Goal: Transaction & Acquisition: Purchase product/service

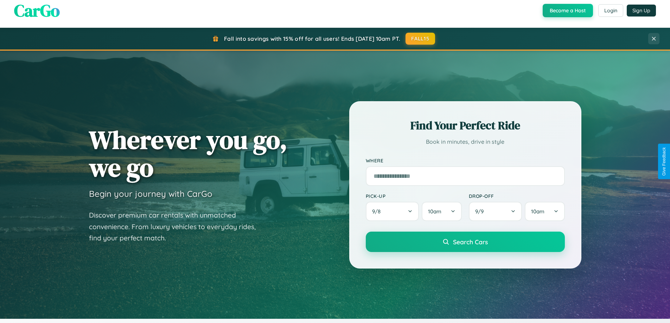
scroll to position [484, 0]
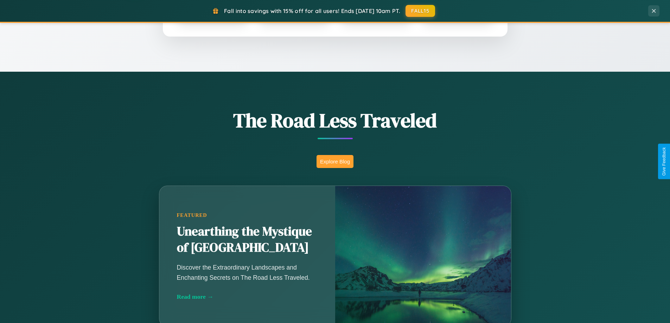
click at [335, 161] on button "Explore Blog" at bounding box center [334, 161] width 37 height 13
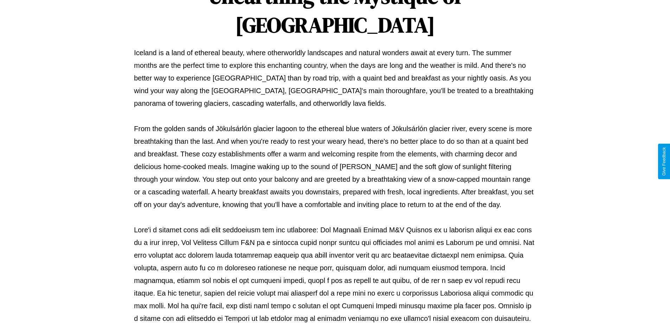
scroll to position [227, 0]
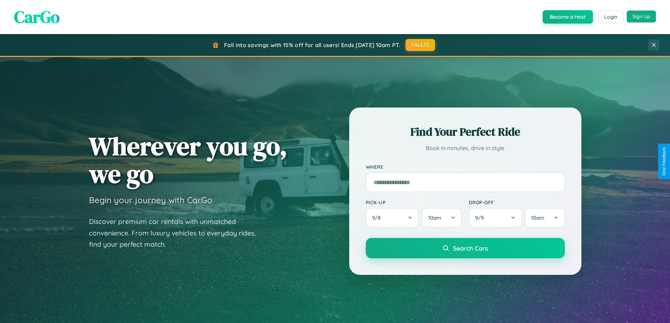
click at [641, 17] on button "Sign Up" at bounding box center [640, 17] width 29 height 12
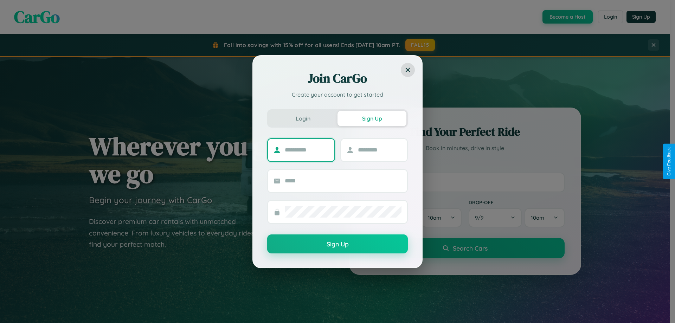
click at [307, 150] on input "text" at bounding box center [307, 149] width 44 height 11
type input "*******"
click at [379, 150] on input "text" at bounding box center [380, 149] width 44 height 11
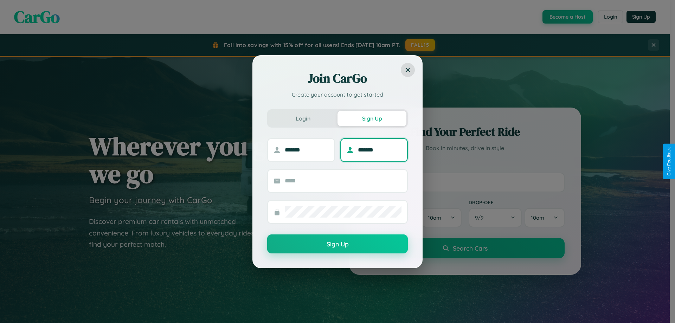
type input "*******"
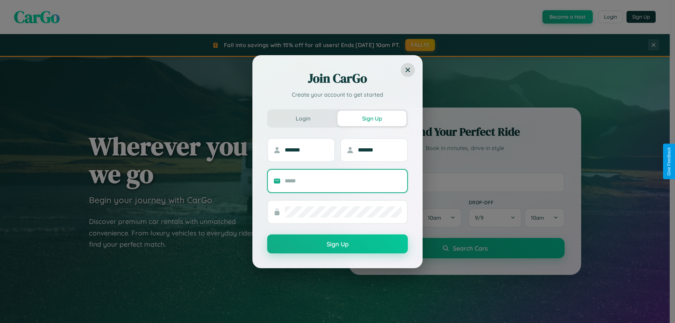
click at [343, 181] on input "text" at bounding box center [343, 180] width 117 height 11
type input "**********"
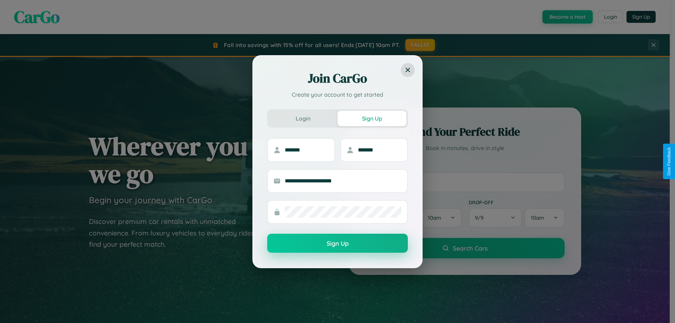
click at [337, 244] on button "Sign Up" at bounding box center [337, 243] width 141 height 19
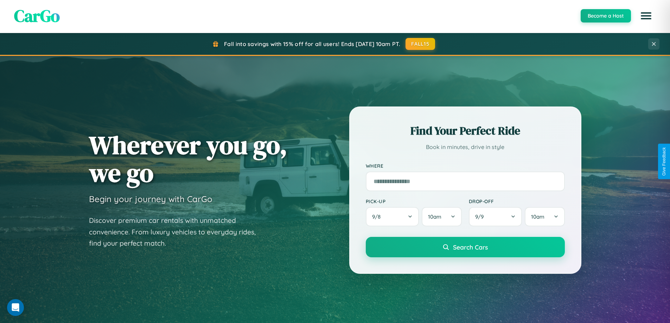
scroll to position [1129, 0]
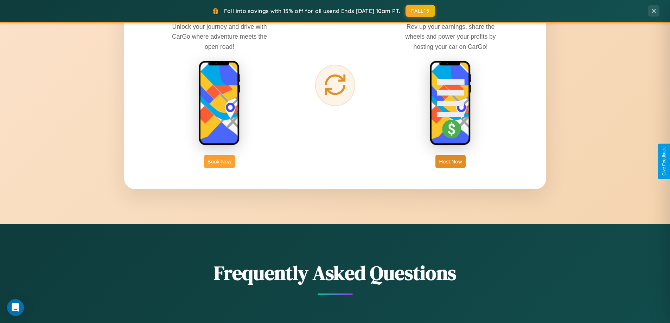
click at [219, 161] on button "Book Now" at bounding box center [219, 161] width 31 height 13
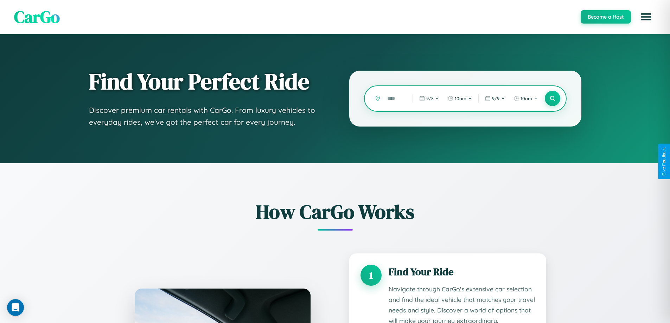
click at [394, 98] on input "text" at bounding box center [395, 98] width 22 height 12
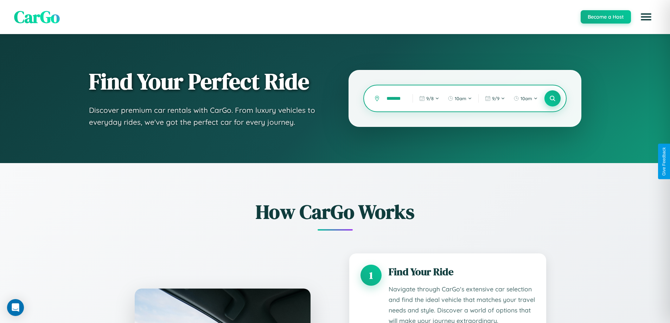
type input "*******"
click at [552, 98] on icon at bounding box center [552, 98] width 7 height 7
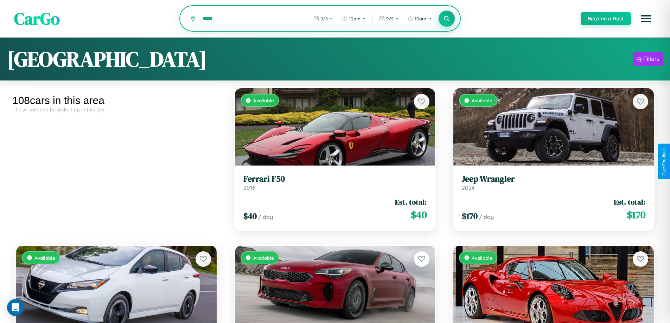
type input "*****"
click at [446, 19] on icon at bounding box center [446, 18] width 7 height 7
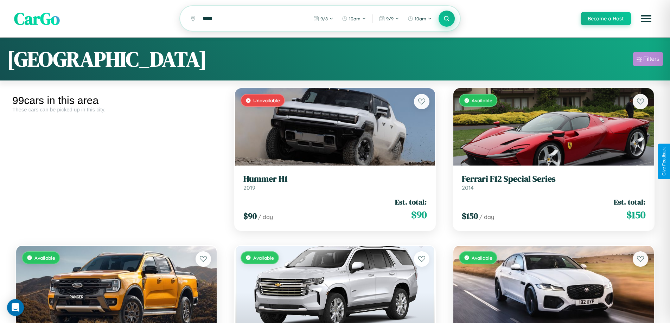
click at [647, 60] on div "Filters" at bounding box center [651, 59] width 16 height 7
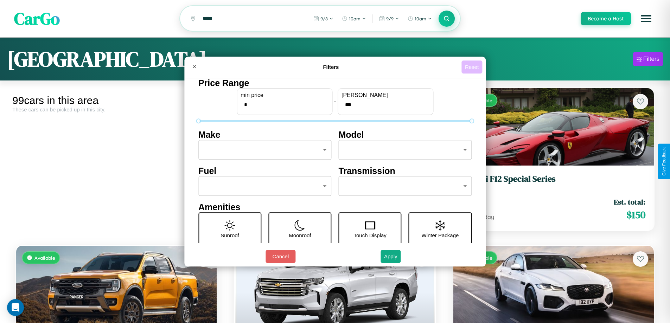
click at [472, 67] on button "Reset" at bounding box center [471, 66] width 21 height 13
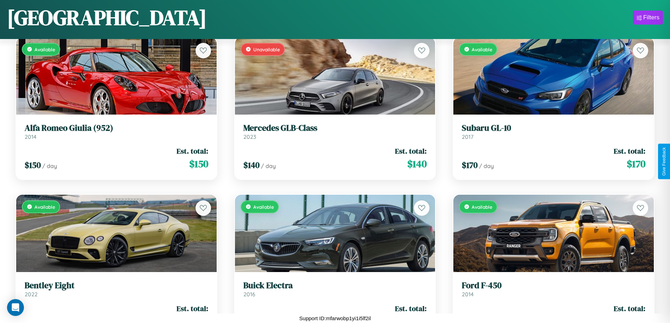
scroll to position [4665, 0]
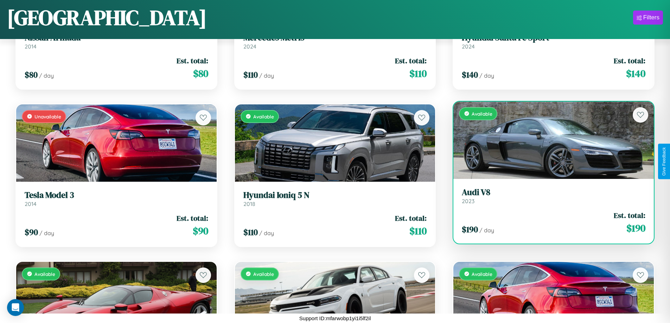
click at [549, 196] on h3 "Audi V8" at bounding box center [553, 192] width 183 height 10
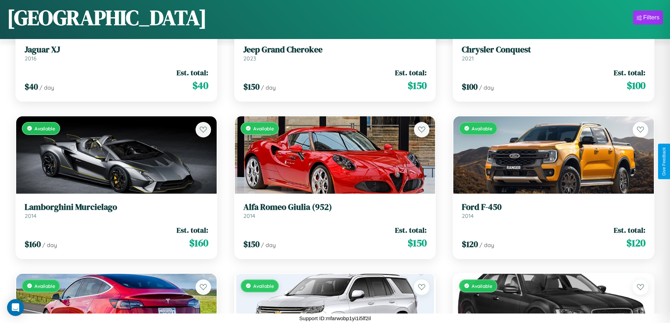
scroll to position [2775, 0]
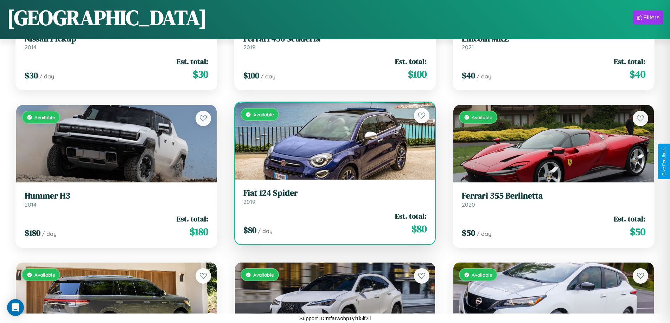
click at [332, 196] on h3 "Fiat 124 Spider" at bounding box center [334, 193] width 183 height 10
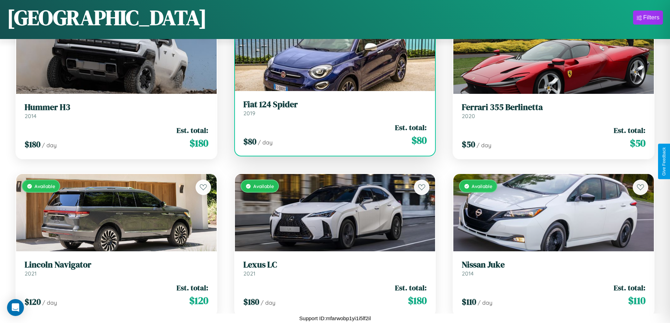
scroll to position [3090, 0]
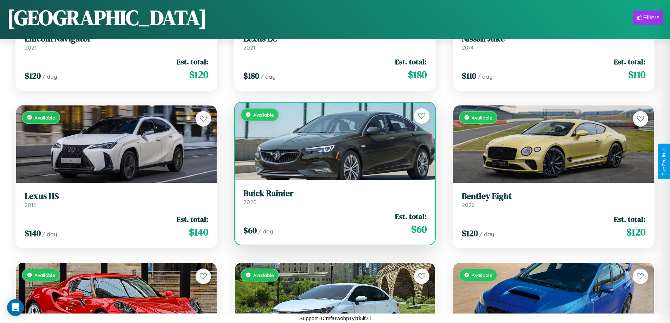
click at [332, 197] on h3 "Buick Rainier" at bounding box center [334, 193] width 183 height 10
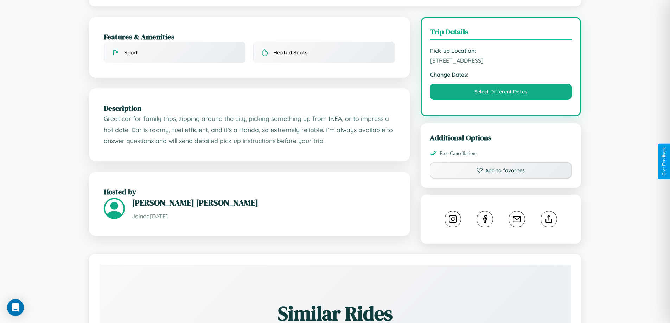
scroll to position [182, 0]
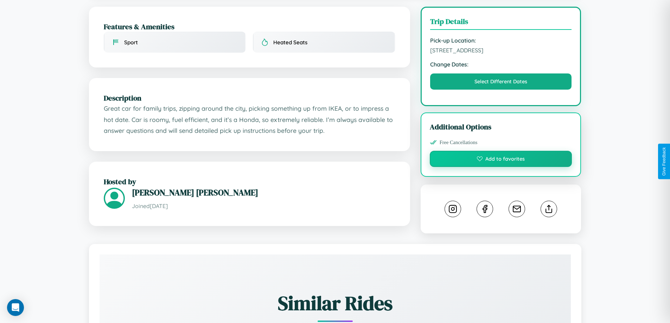
click at [501, 161] on button "Add to favorites" at bounding box center [501, 159] width 142 height 16
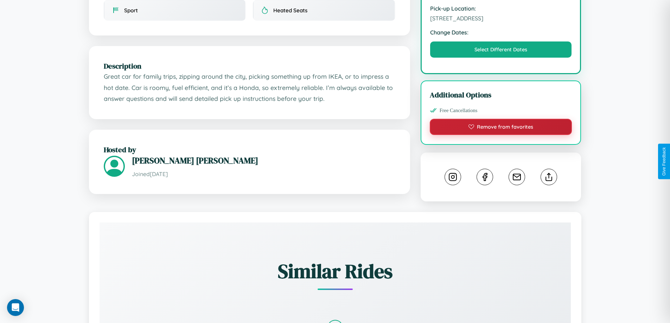
scroll to position [231, 0]
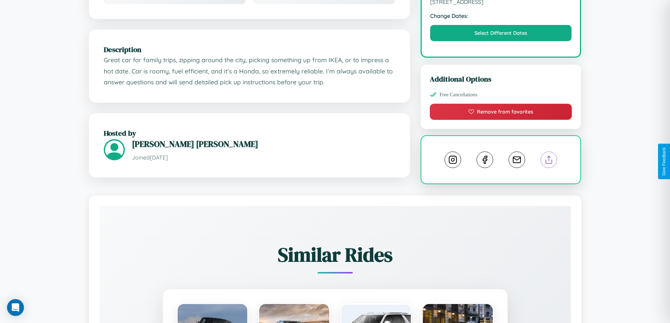
click at [549, 161] on line at bounding box center [549, 158] width 0 height 5
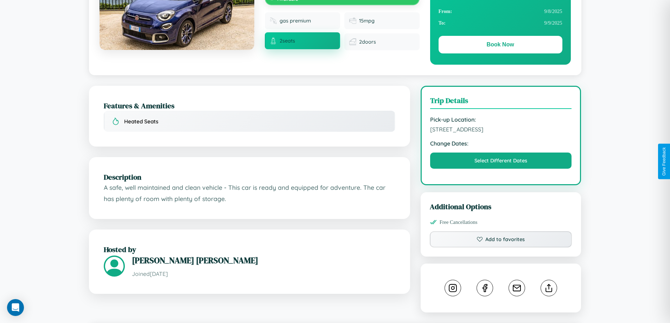
scroll to position [136, 0]
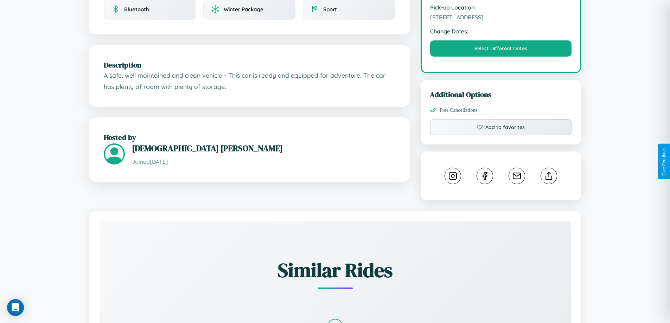
scroll to position [231, 0]
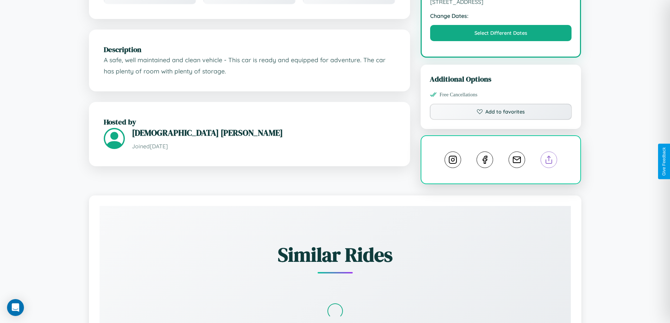
click at [549, 161] on line at bounding box center [549, 158] width 0 height 5
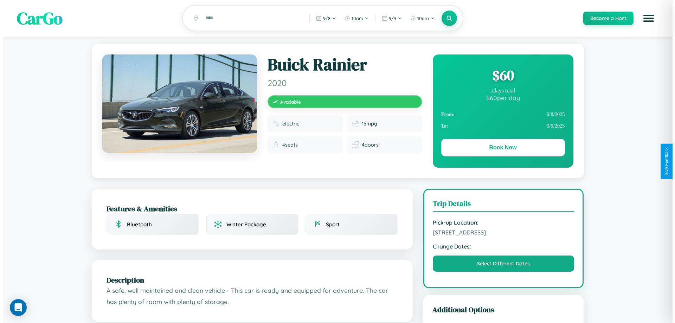
scroll to position [0, 0]
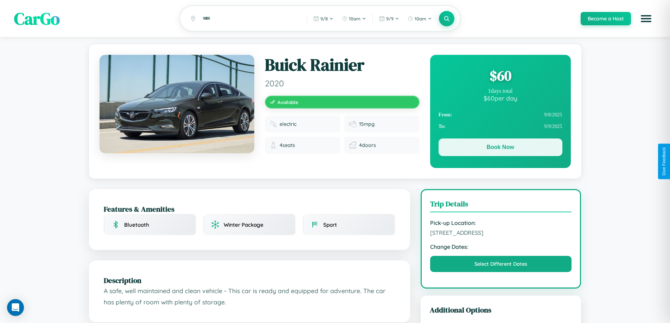
click at [500, 149] on button "Book Now" at bounding box center [500, 147] width 124 height 18
